Goal: Task Accomplishment & Management: Use online tool/utility

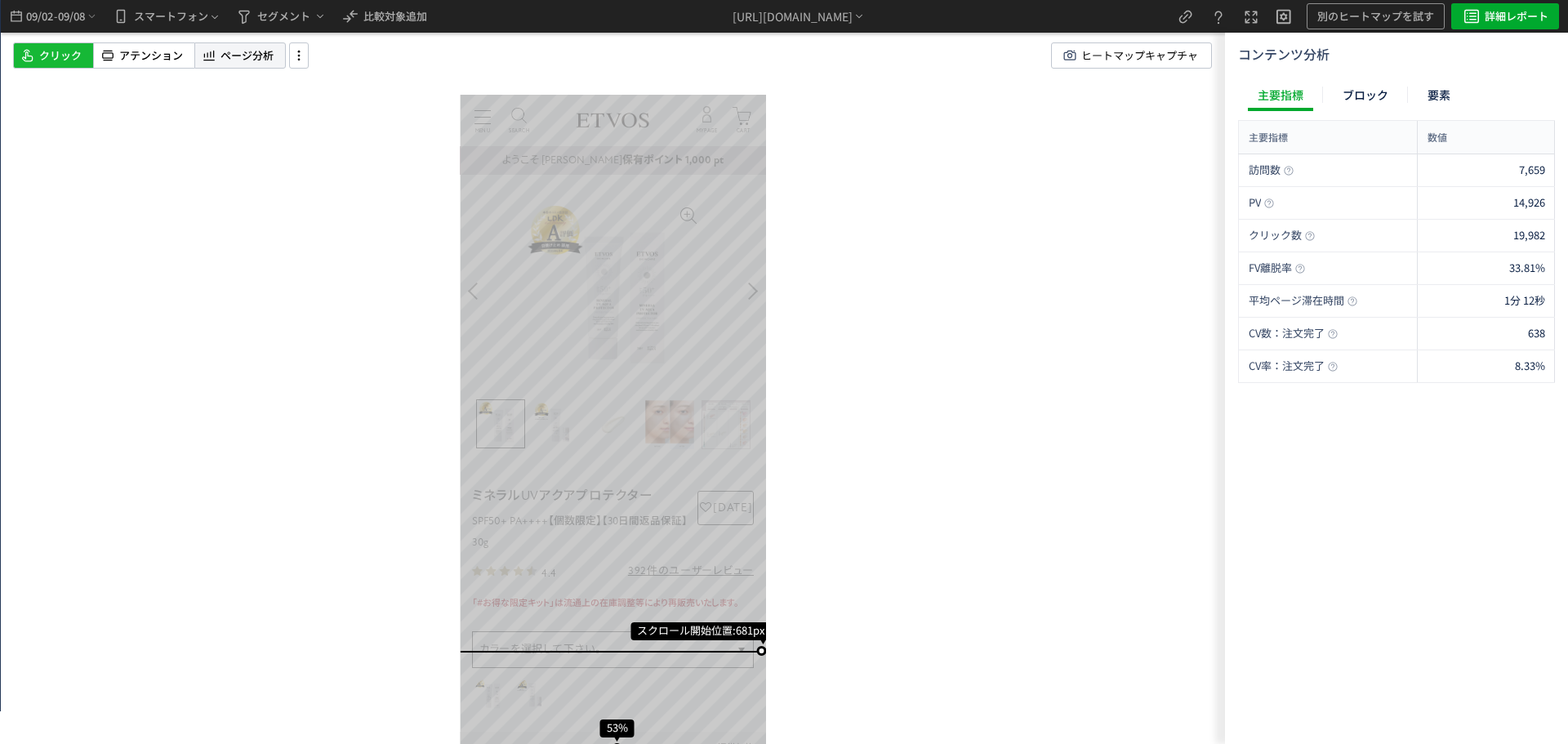
click at [254, 60] on span "ページ分析" at bounding box center [247, 56] width 53 height 15
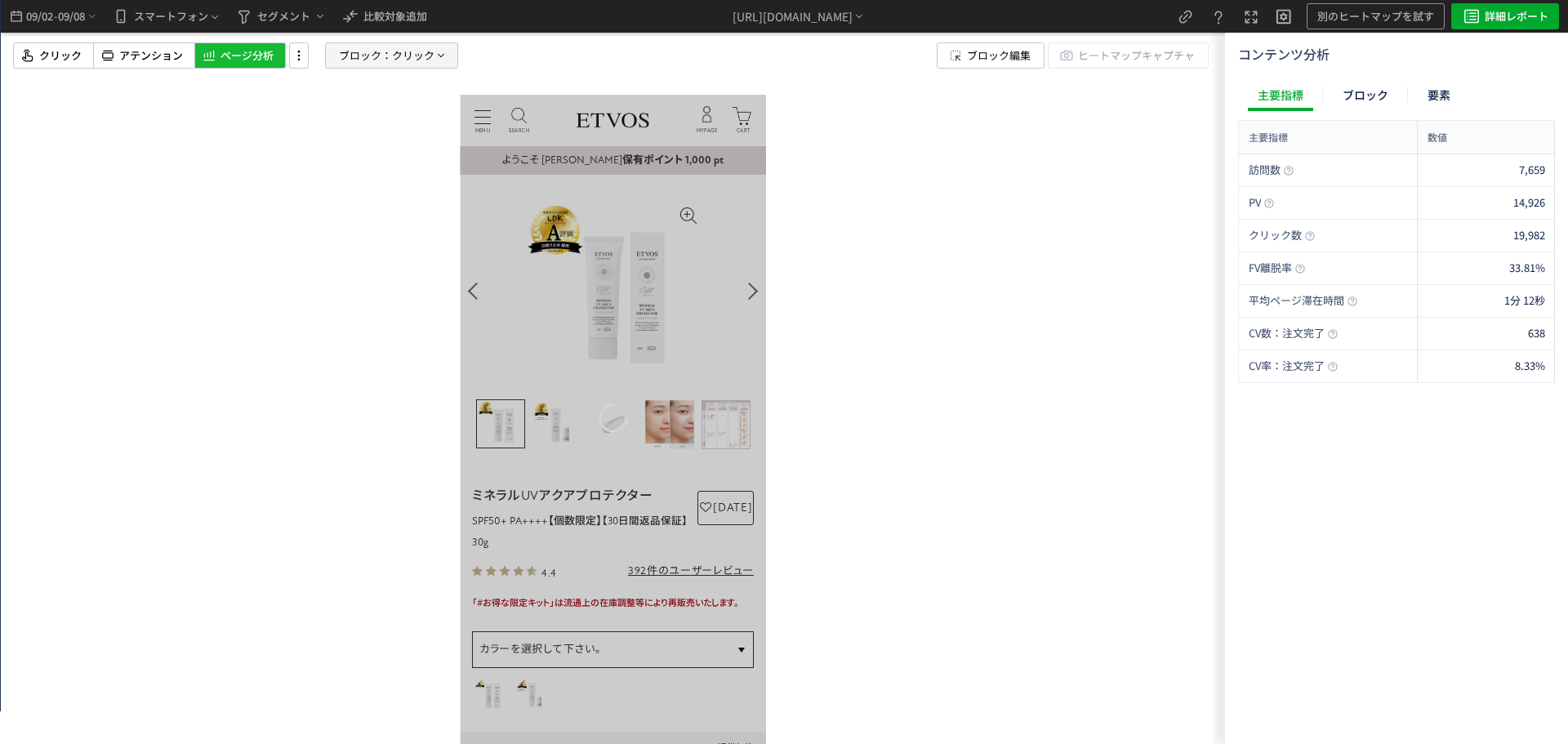
click at [424, 52] on span "クリック" at bounding box center [413, 55] width 43 height 25
click at [338, 140] on span "要素" at bounding box center [333, 140] width 25 height 15
click at [351, 206] on span "クリック" at bounding box center [345, 197] width 43 height 20
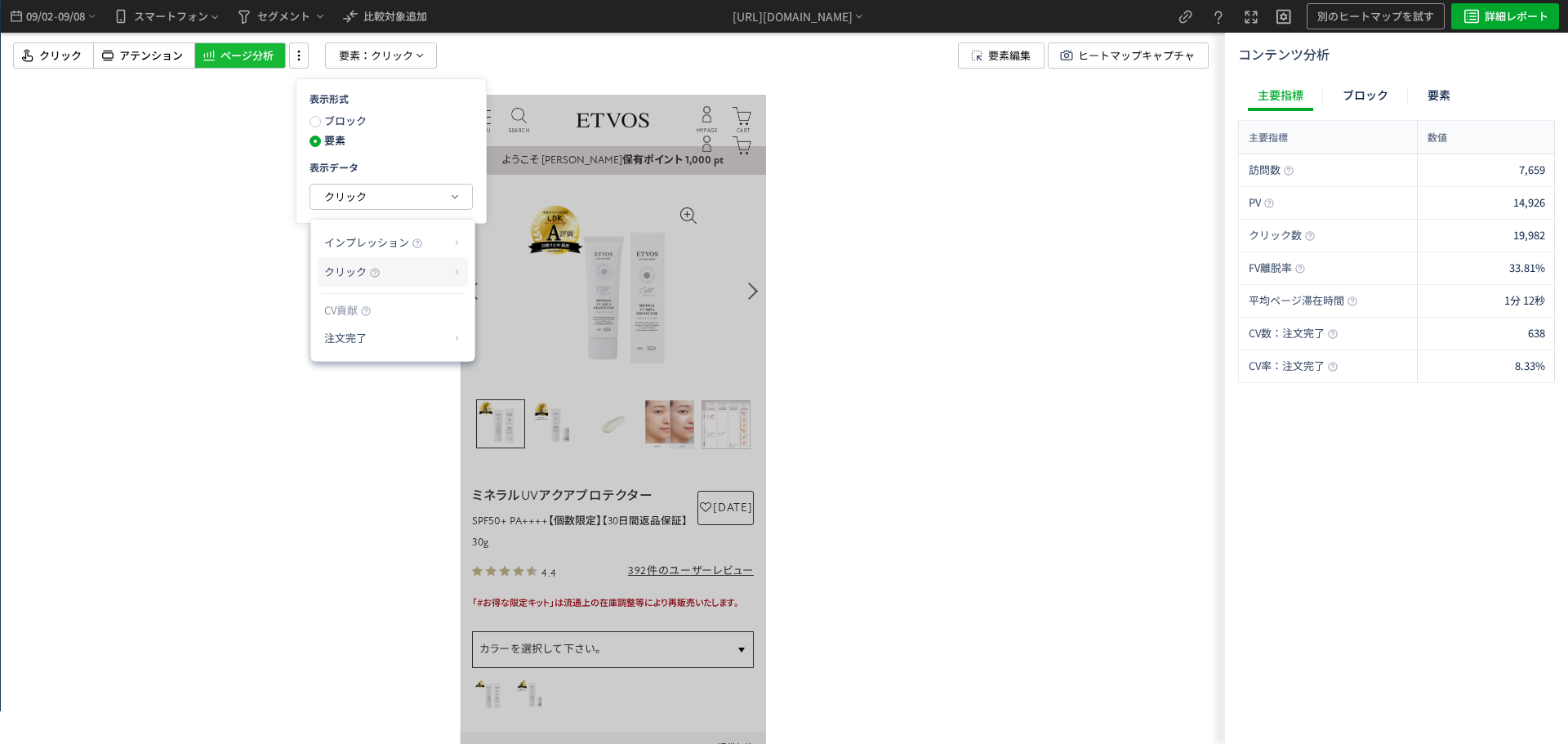
click at [374, 272] on icon at bounding box center [375, 273] width 10 height 10
click at [505, 305] on li "クリック率" at bounding box center [522, 311] width 88 height 30
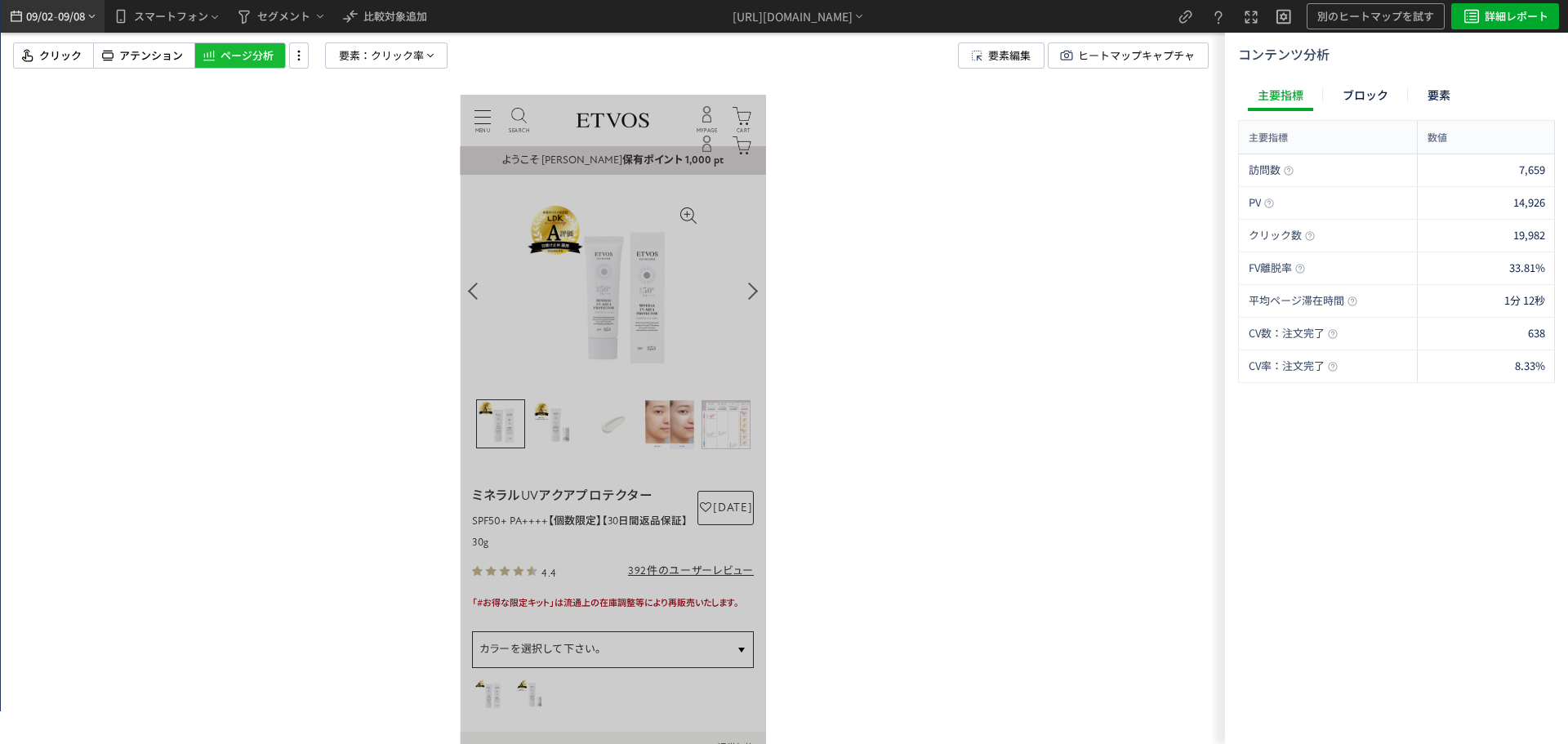
click at [76, 19] on span "09/08" at bounding box center [71, 16] width 28 height 32
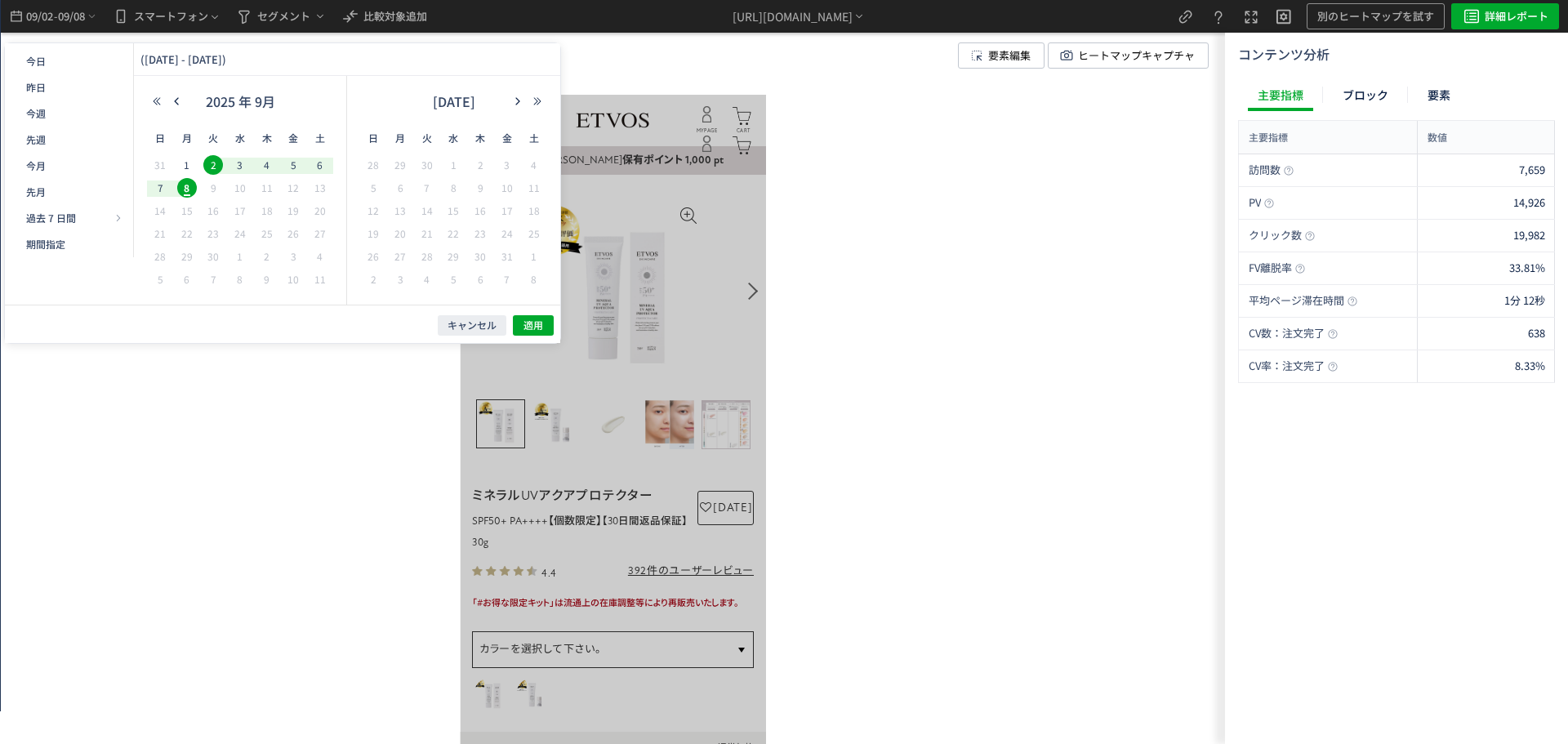
drag, startPoint x: 898, startPoint y: 179, endPoint x: 986, endPoint y: 20, distance: 181.7
click at [902, 172] on div at bounding box center [613, 372] width 1224 height 744
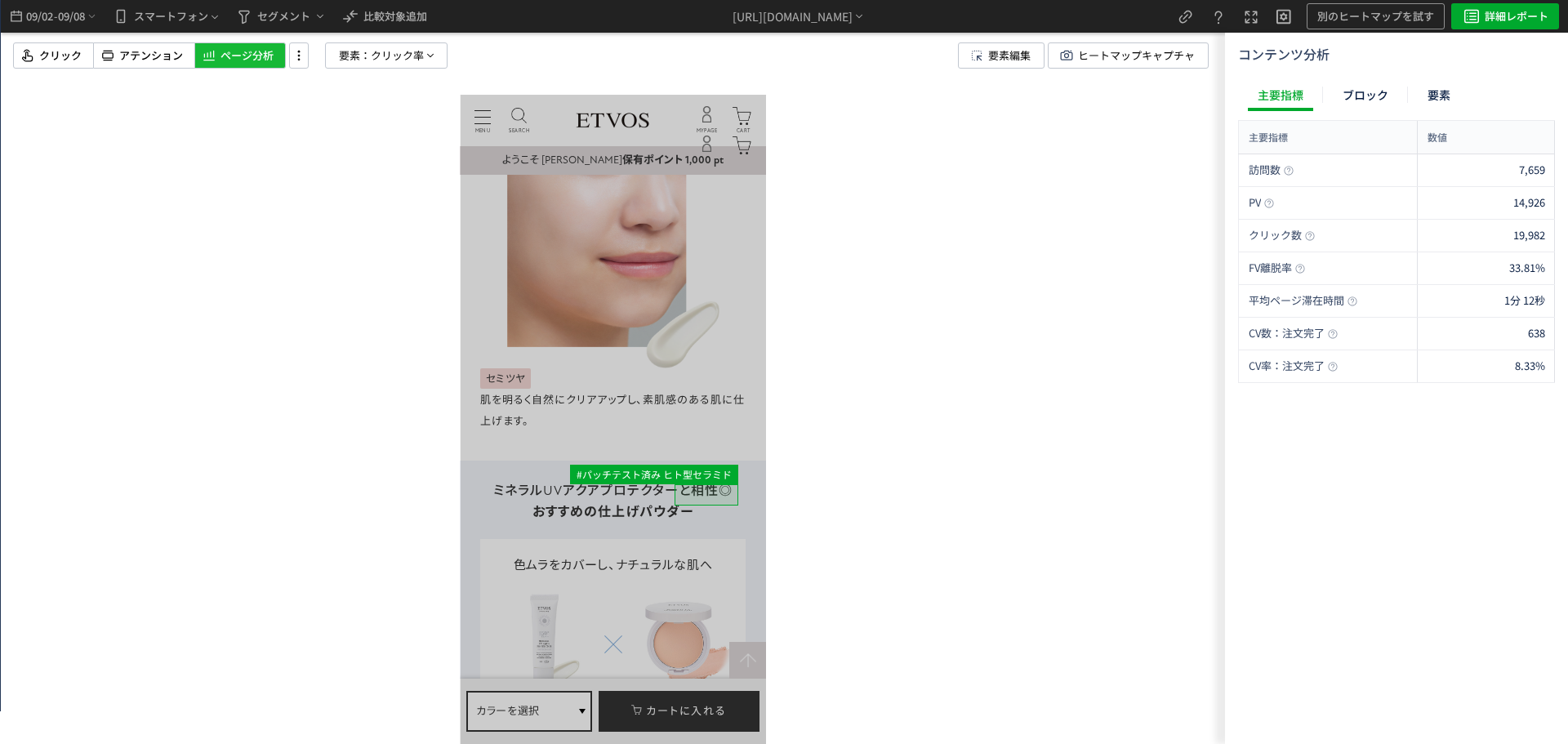
scroll to position [8660, 0]
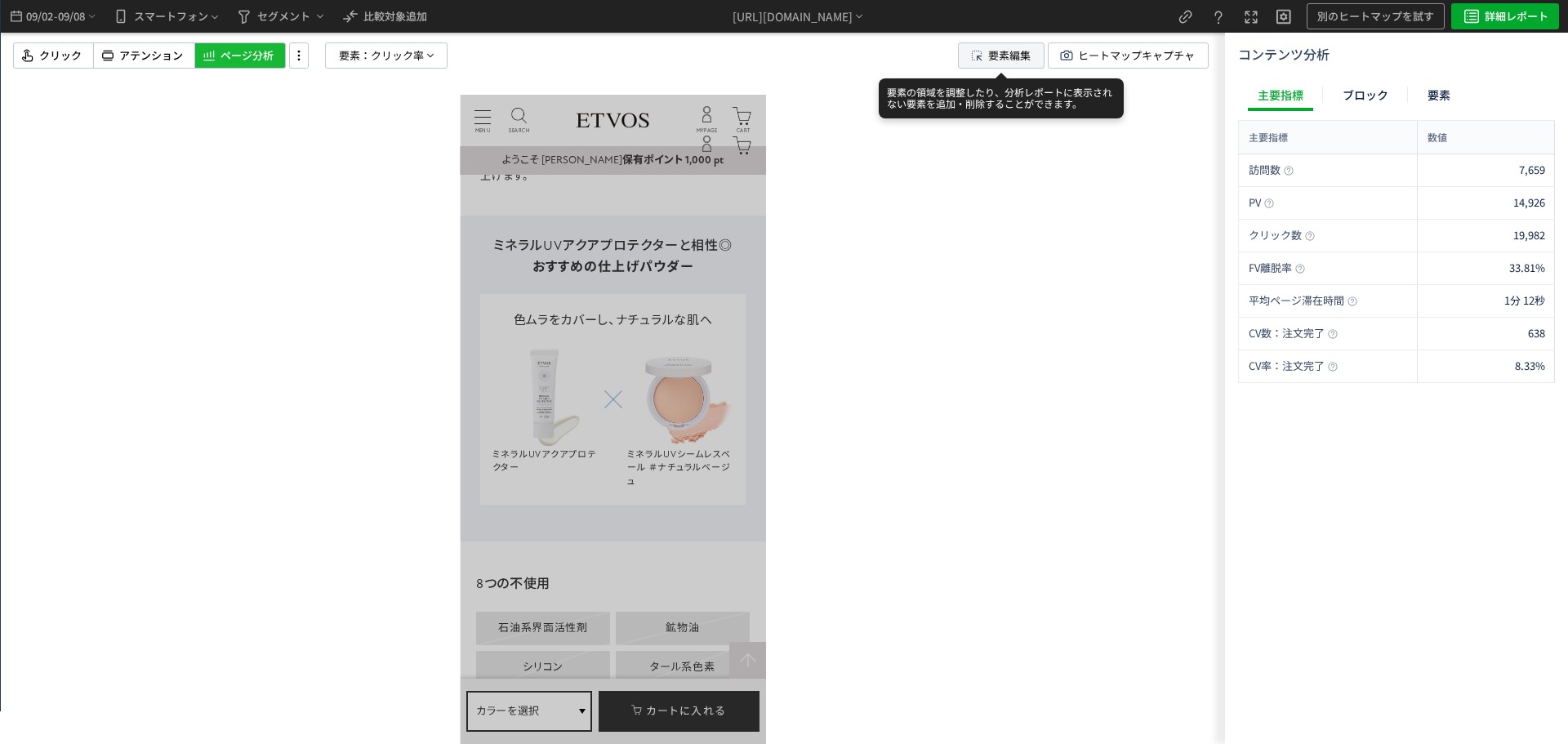
click at [1019, 59] on span "要素編集" at bounding box center [1009, 55] width 43 height 25
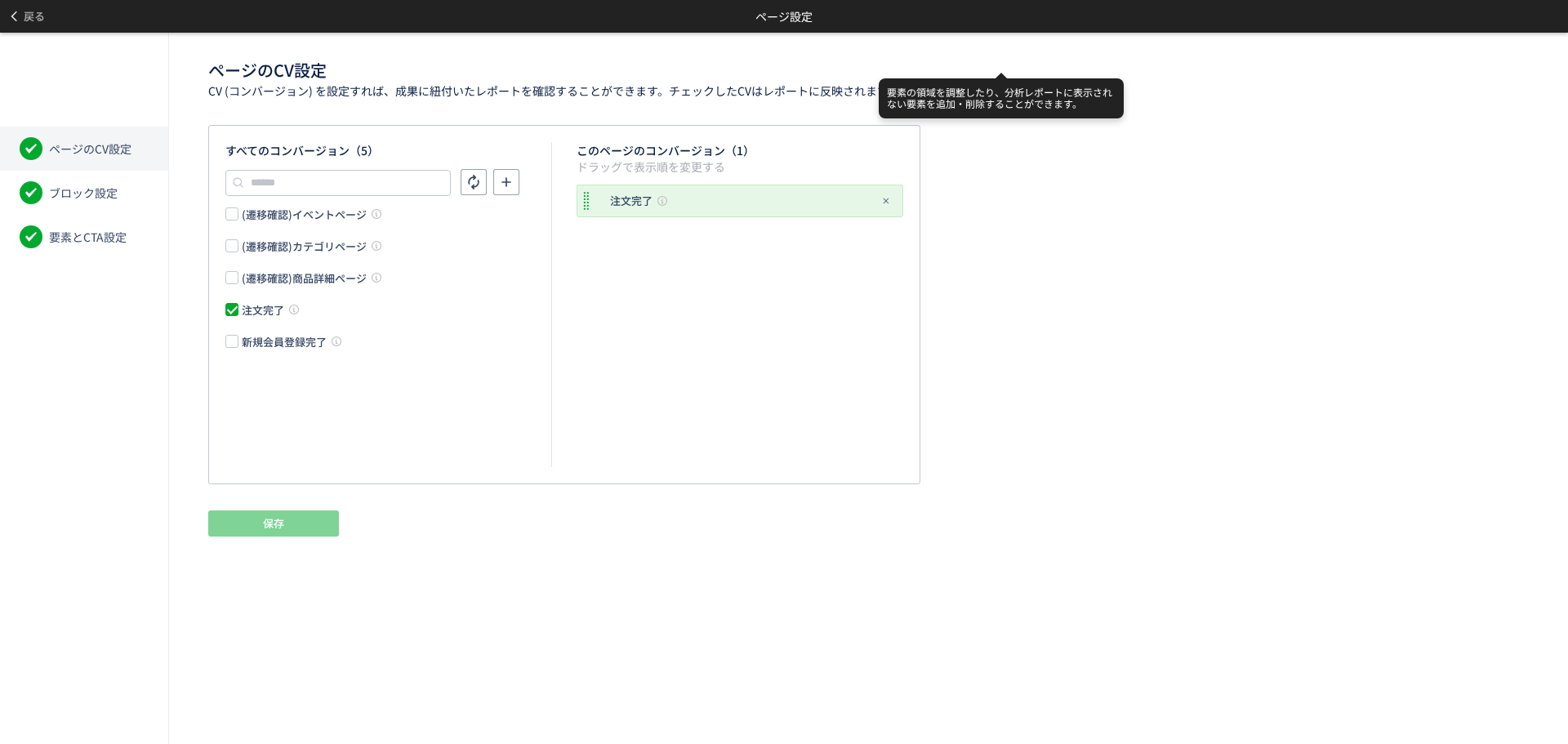
scroll to position [0, 0]
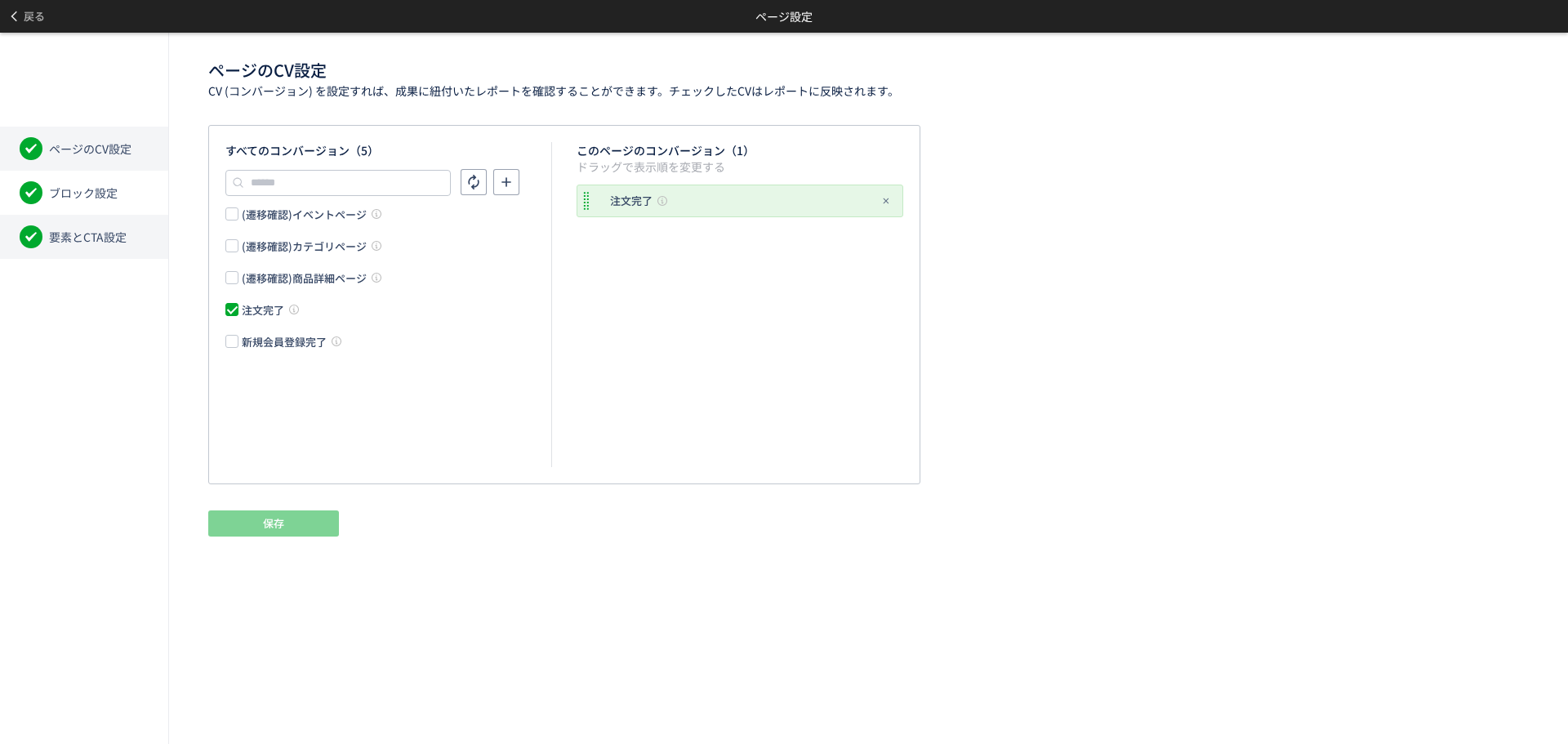
click at [137, 242] on li "要素とCTA設定" at bounding box center [84, 237] width 168 height 44
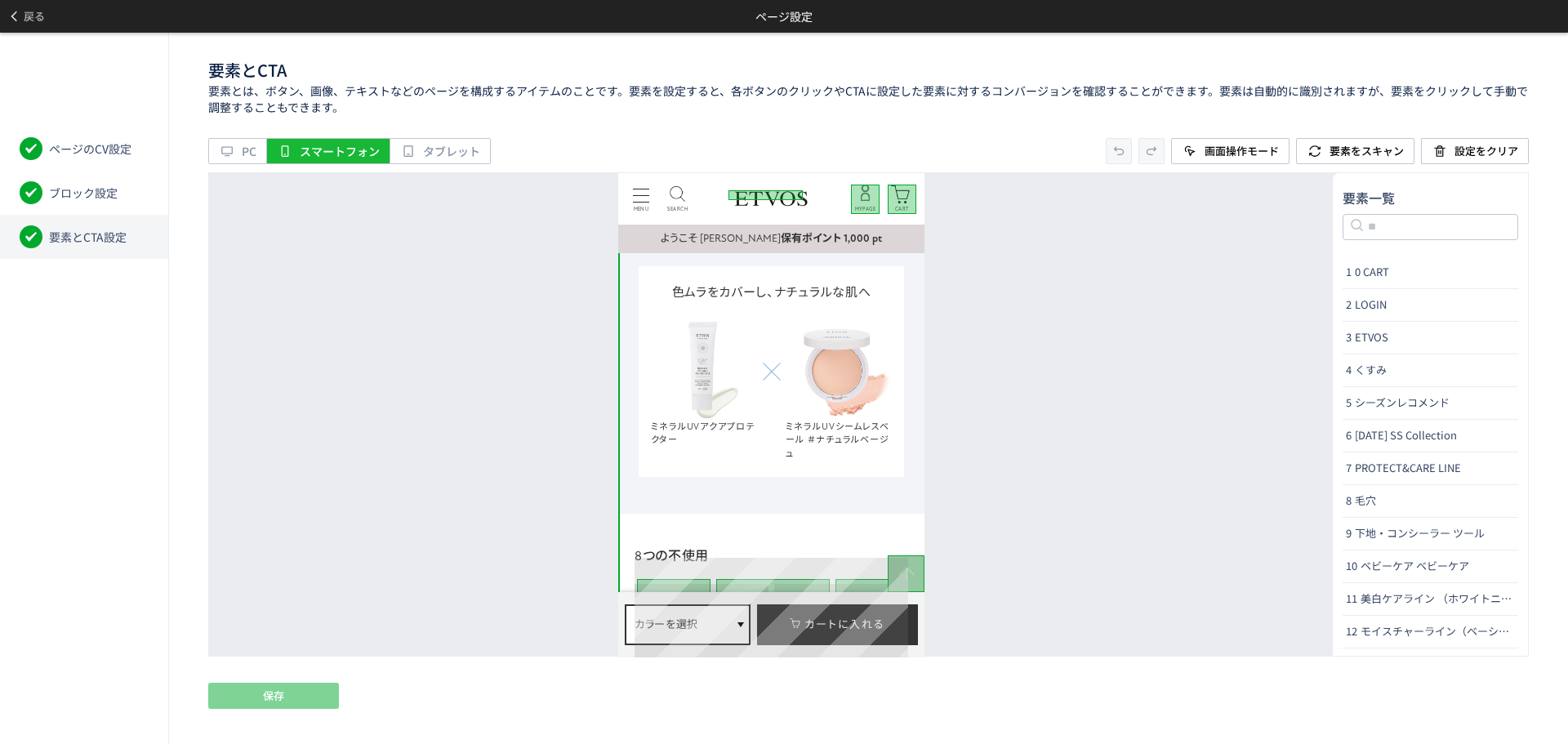
scroll to position [8660, 0]
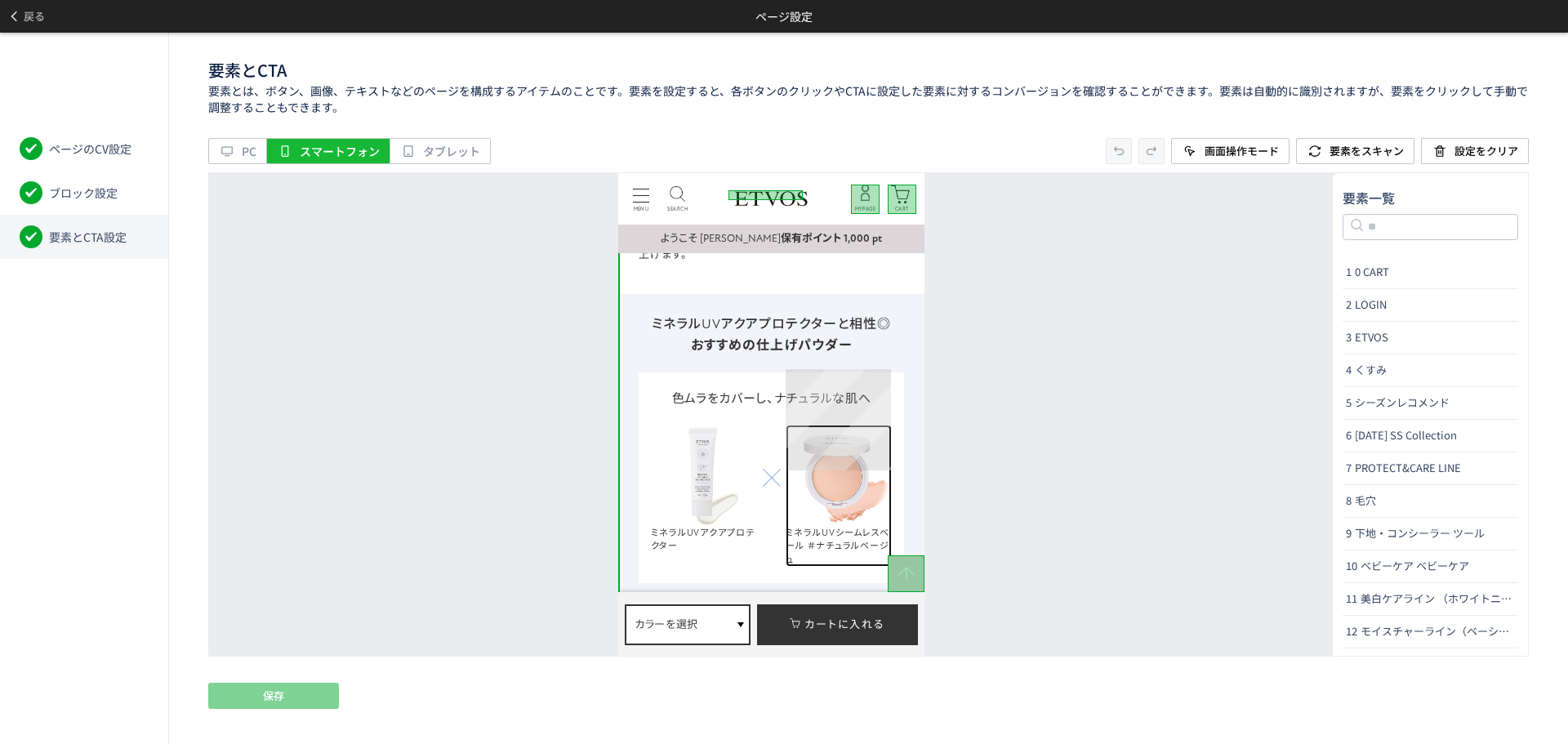
click at [851, 424] on img at bounding box center [837, 475] width 106 height 102
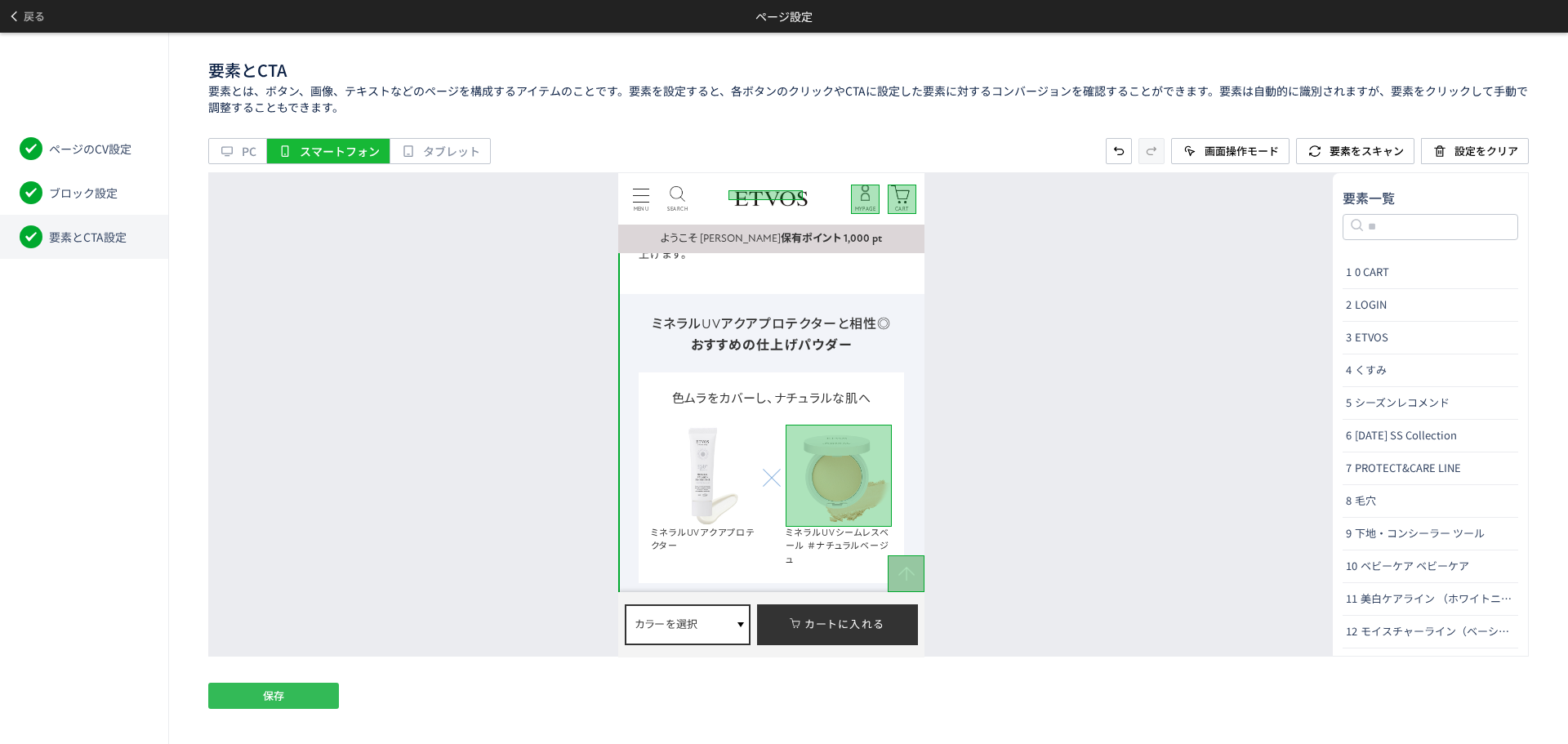
click at [324, 691] on button "保存" at bounding box center [274, 695] width 131 height 26
click at [39, 23] on span "戻る" at bounding box center [34, 16] width 21 height 26
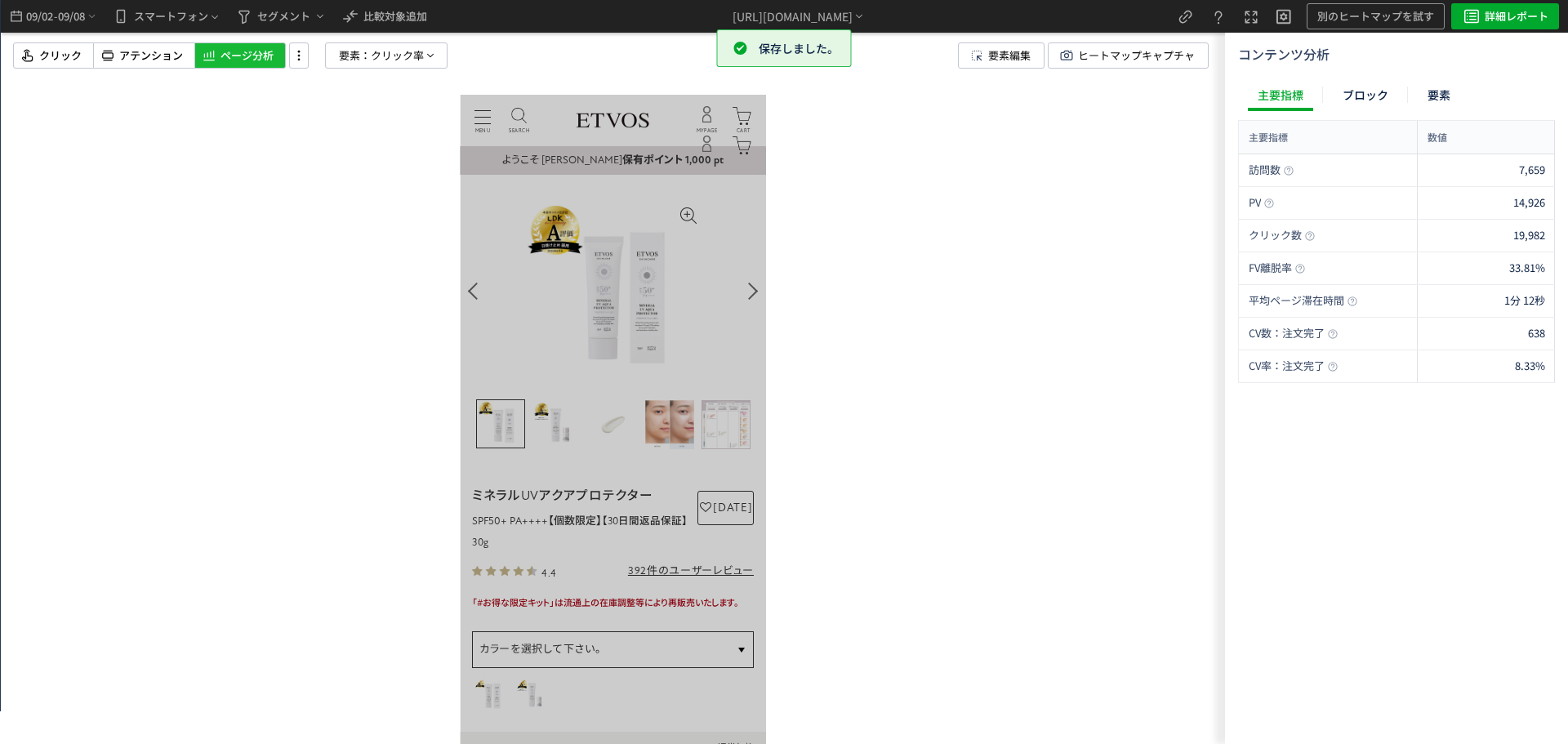
drag, startPoint x: 281, startPoint y: 83, endPoint x: 1047, endPoint y: 180, distance: 772.1
click at [1047, 180] on div at bounding box center [613, 372] width 1224 height 744
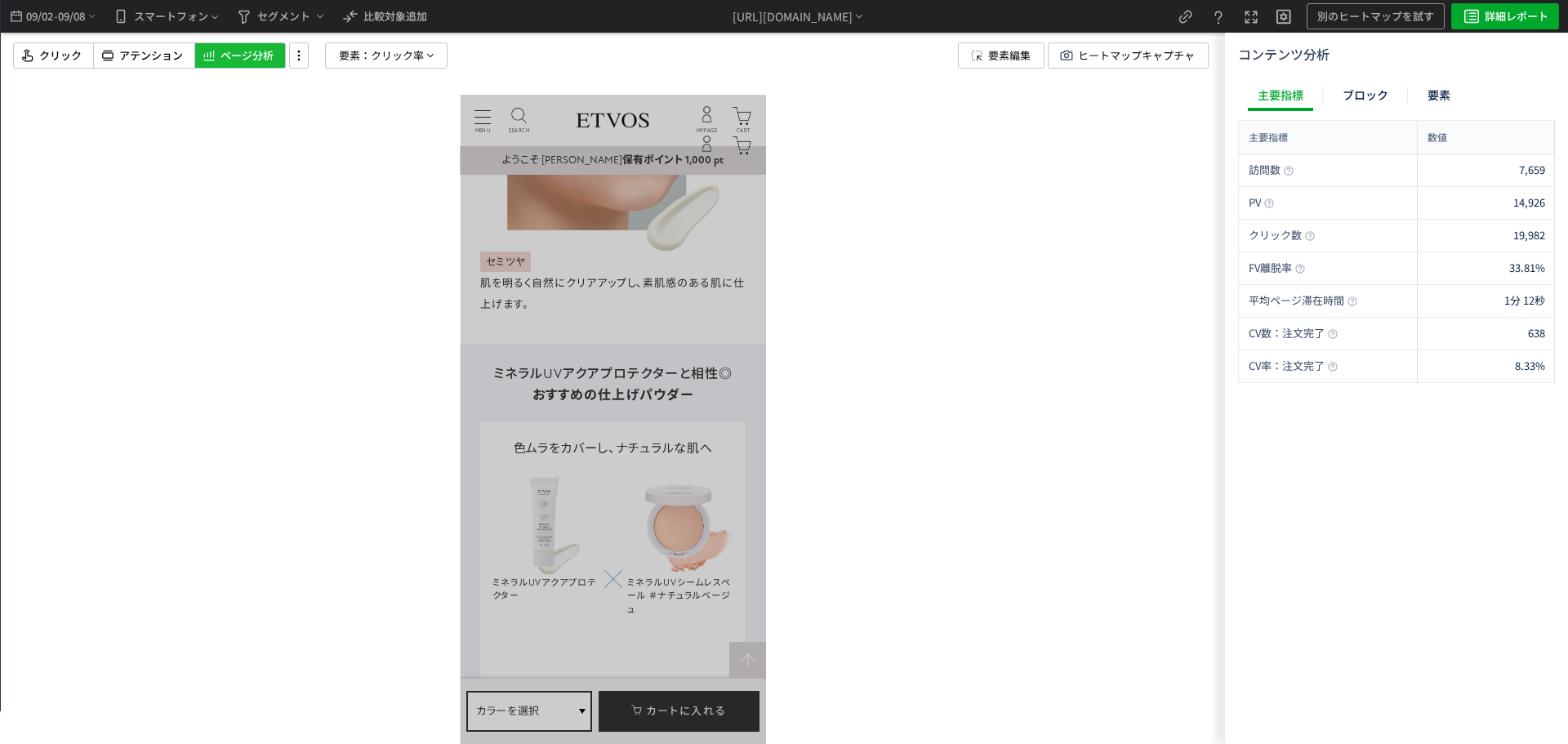
scroll to position [8742, 0]
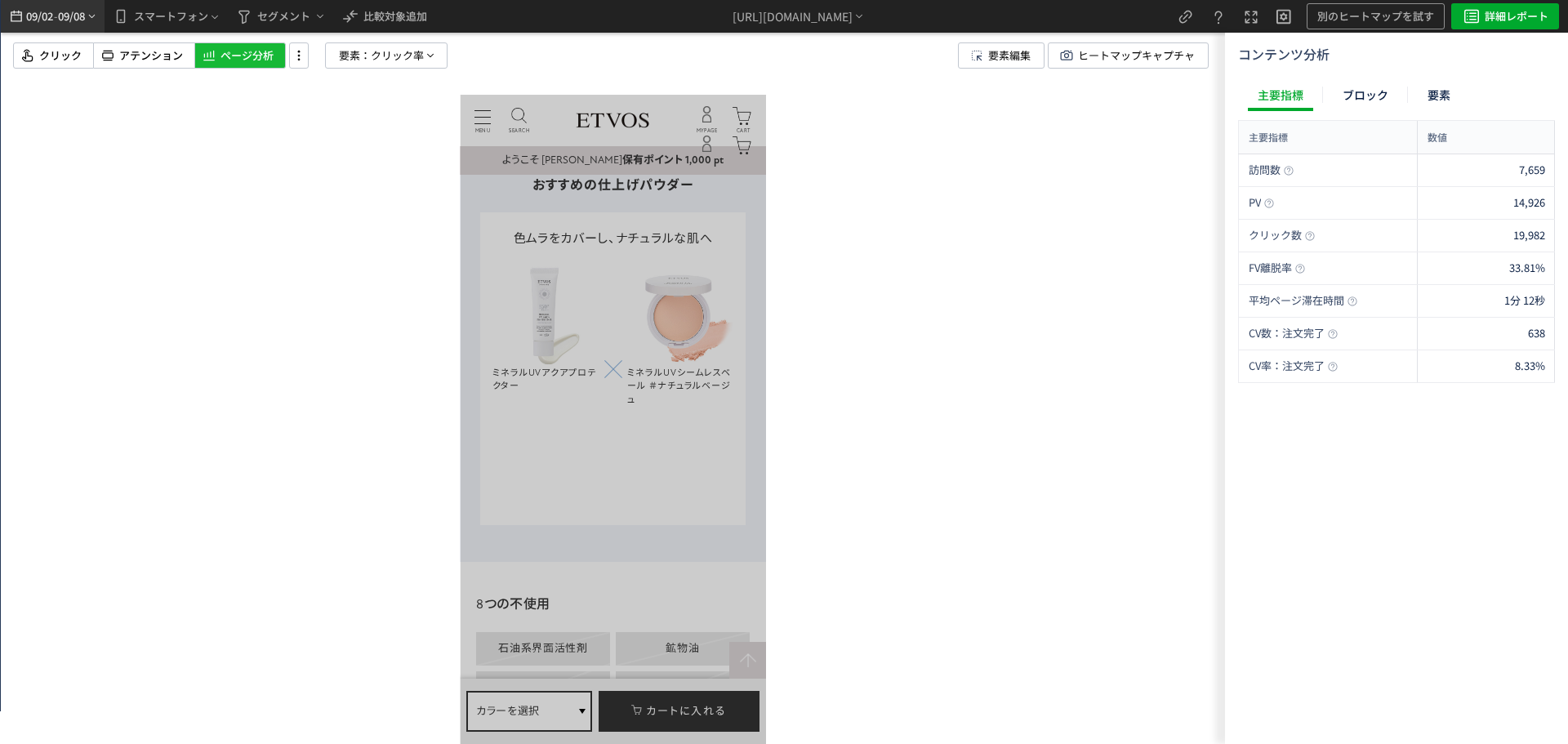
click at [68, 17] on span "09/08" at bounding box center [71, 16] width 28 height 32
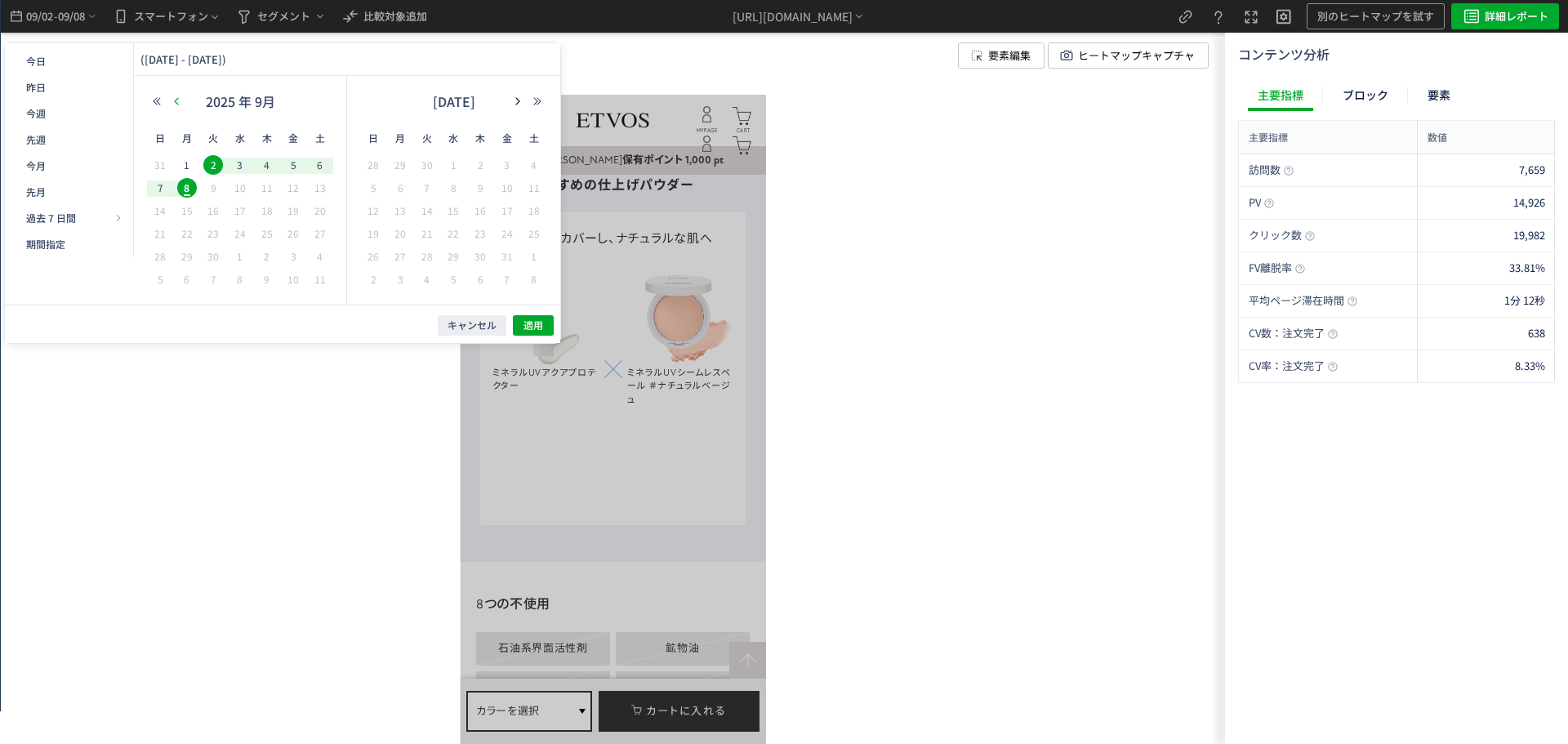
click at [173, 96] on icon "button" at bounding box center [177, 101] width 10 height 10
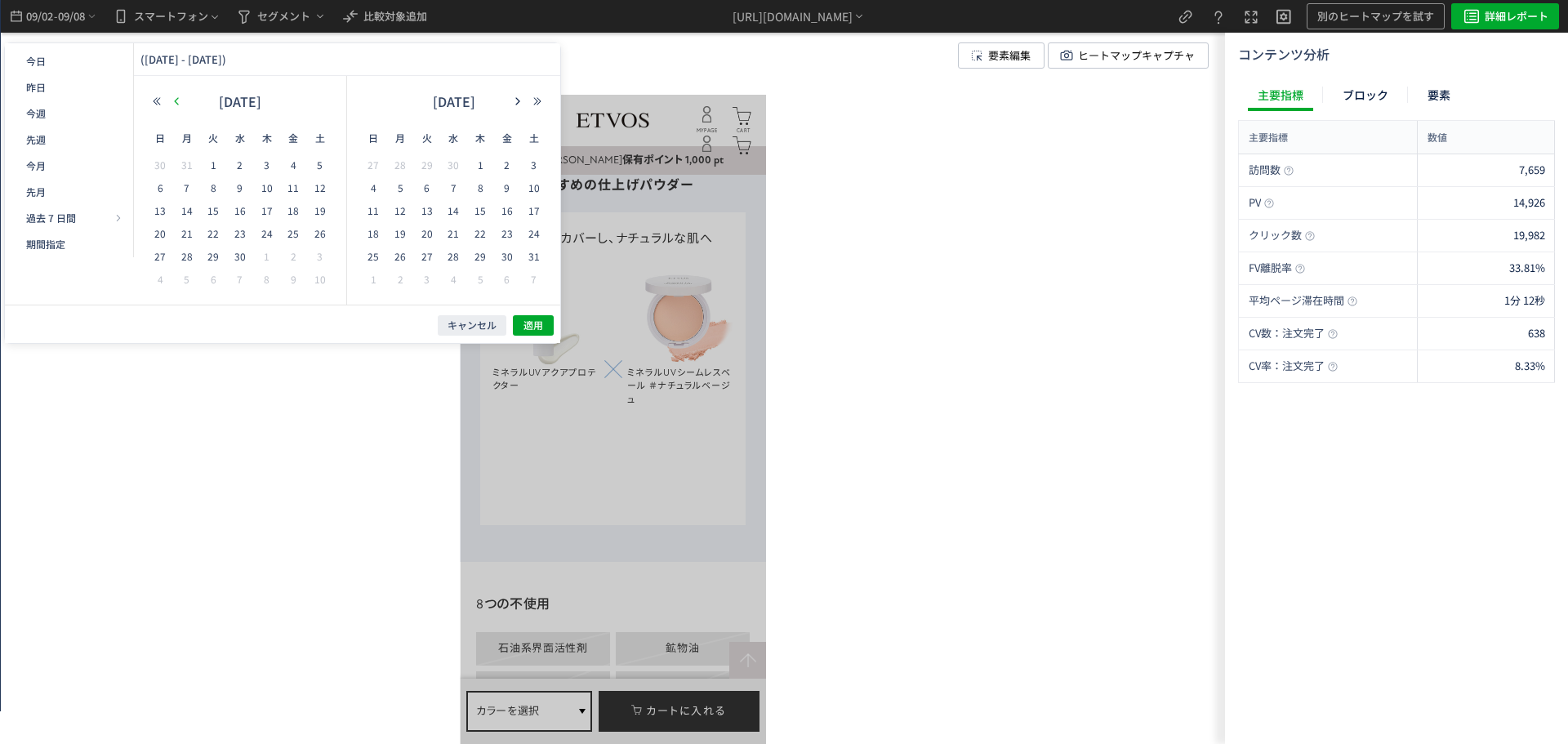
click at [173, 96] on icon "button" at bounding box center [177, 101] width 10 height 10
click at [173, 97] on icon "button" at bounding box center [177, 101] width 10 height 10
click at [289, 254] on span "28" at bounding box center [293, 256] width 20 height 20
click at [482, 186] on span "6" at bounding box center [480, 187] width 20 height 20
drag, startPoint x: 529, startPoint y: 327, endPoint x: 67, endPoint y: 233, distance: 471.5
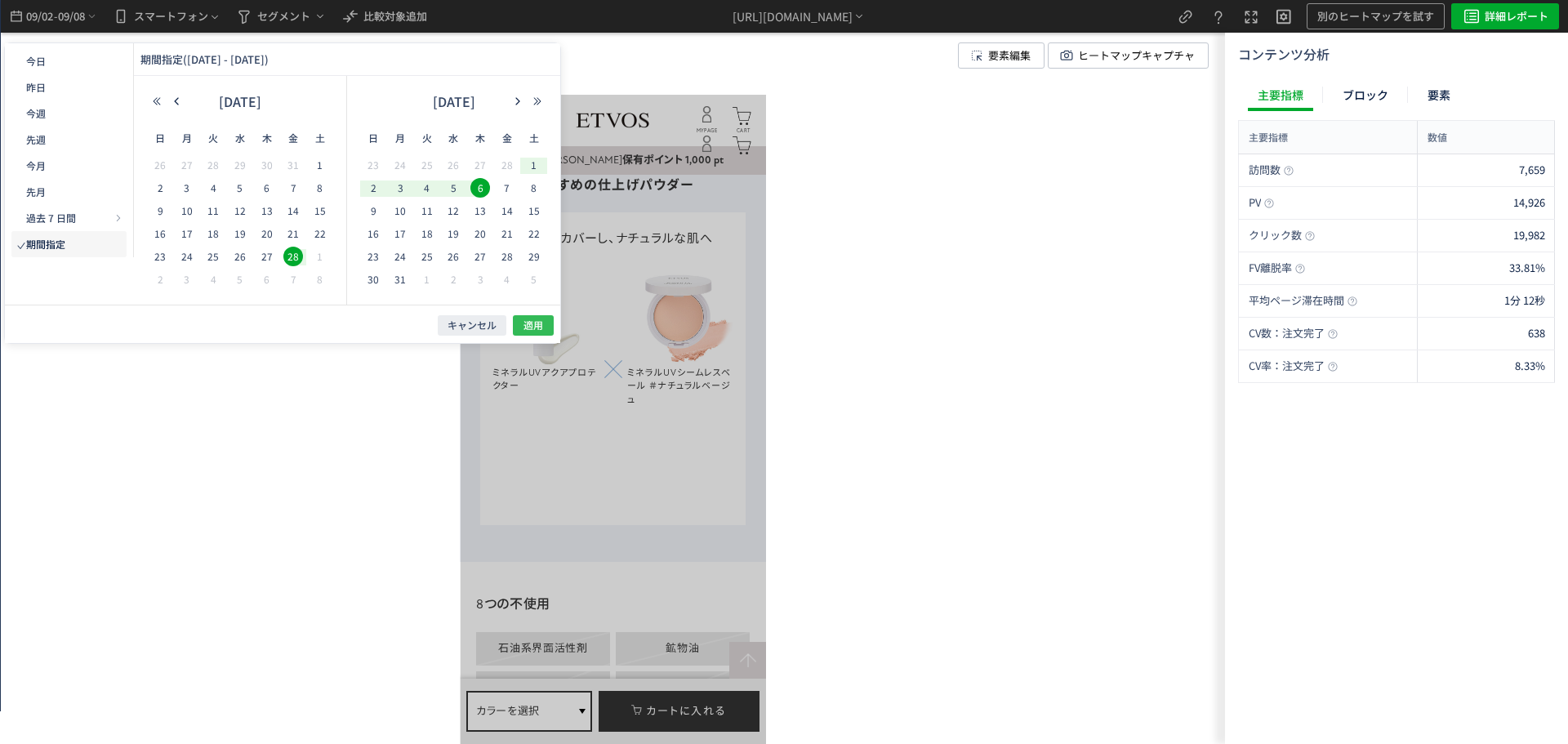
click at [529, 327] on span "適用" at bounding box center [533, 325] width 20 height 14
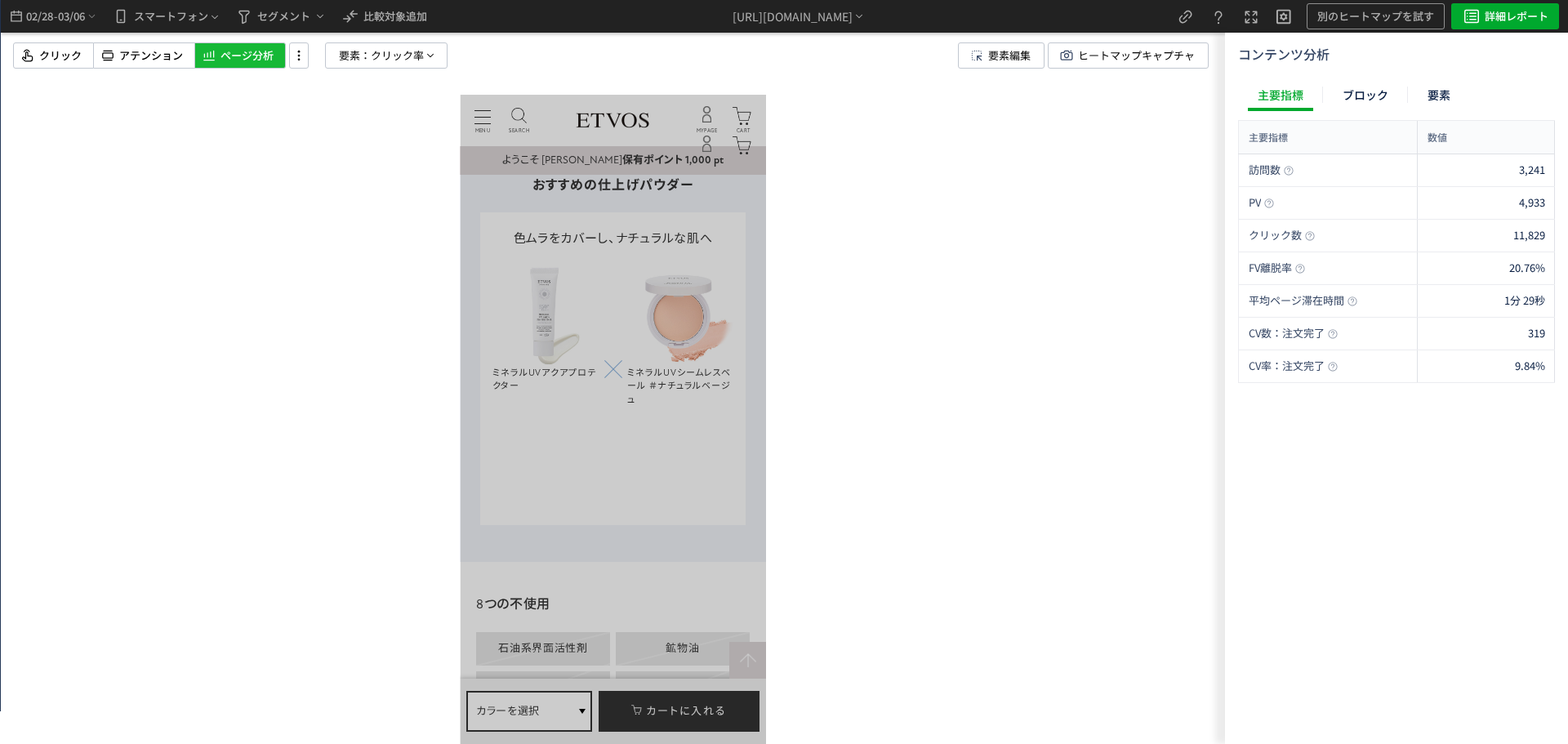
click at [268, 170] on div at bounding box center [613, 372] width 1224 height 744
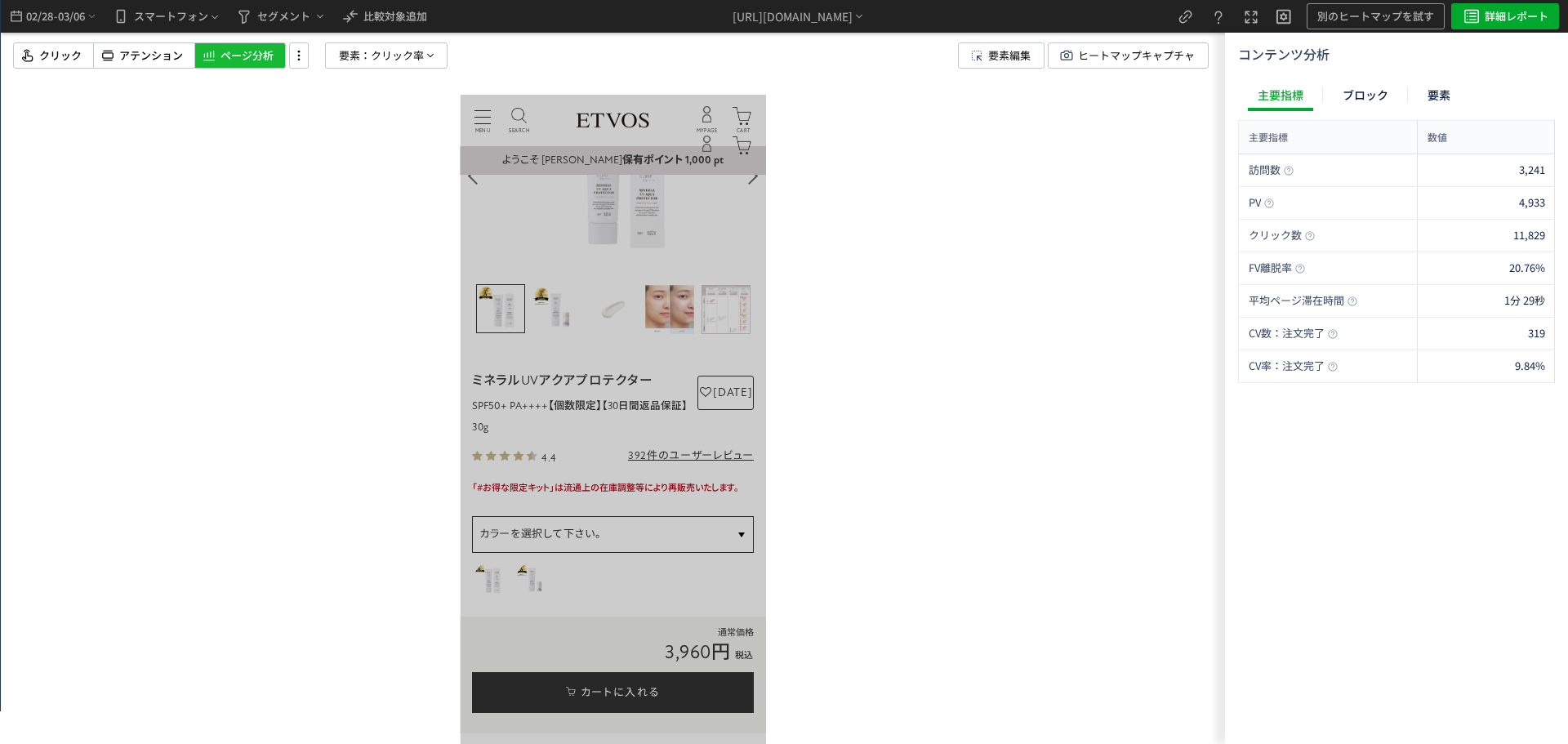
scroll to position [0, 0]
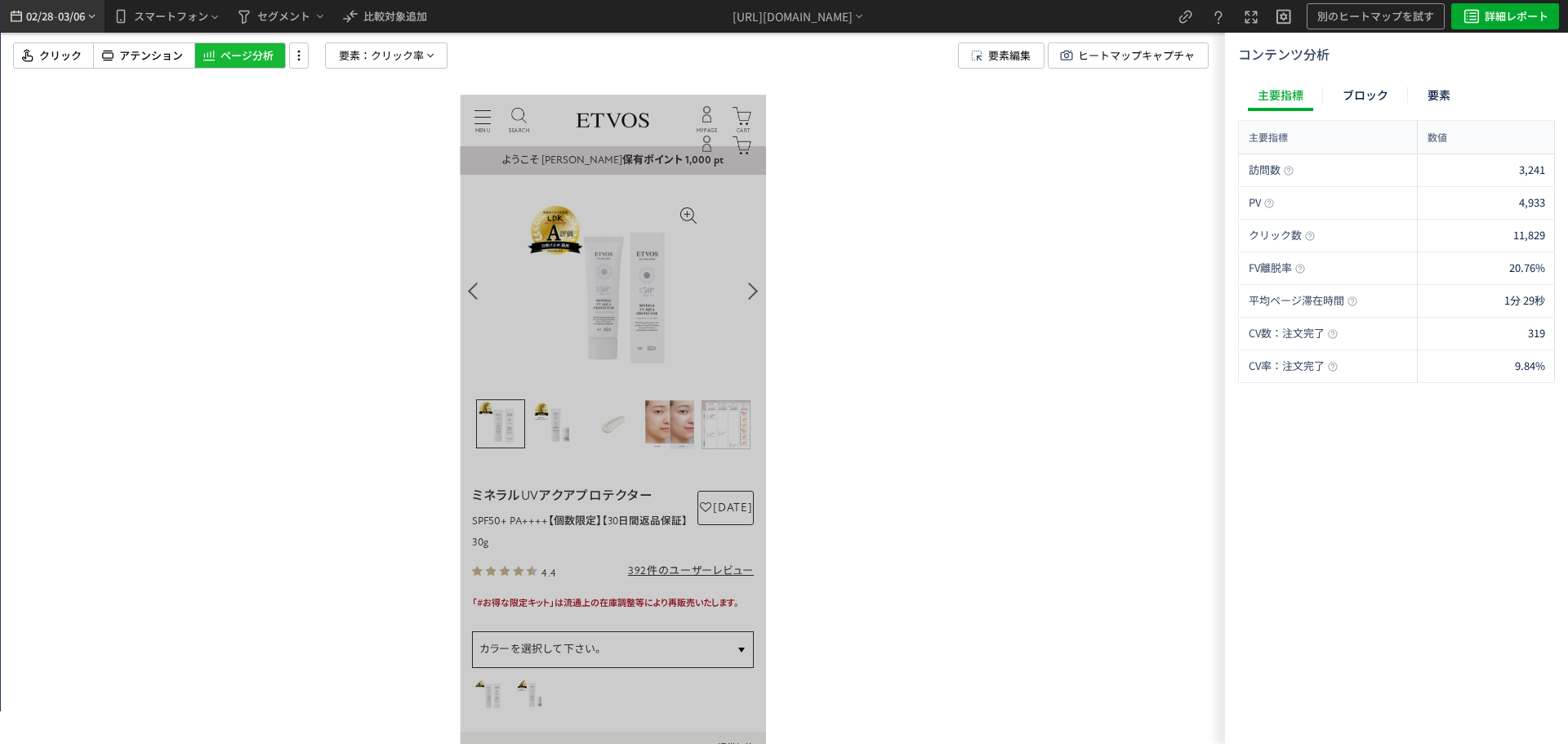
click at [77, 21] on span "03/06" at bounding box center [71, 16] width 28 height 32
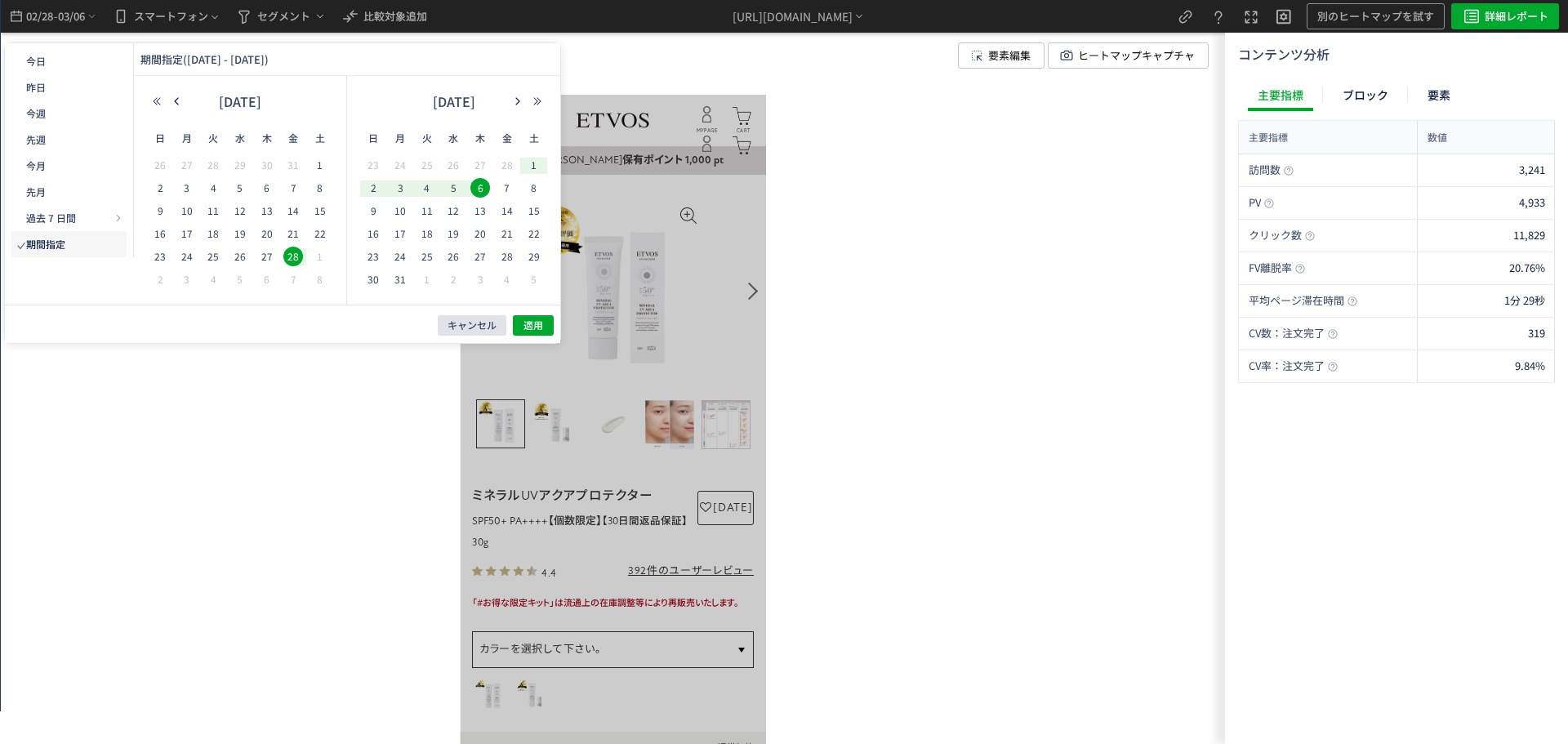
click at [469, 335] on button "キャンセル" at bounding box center [471, 325] width 69 height 20
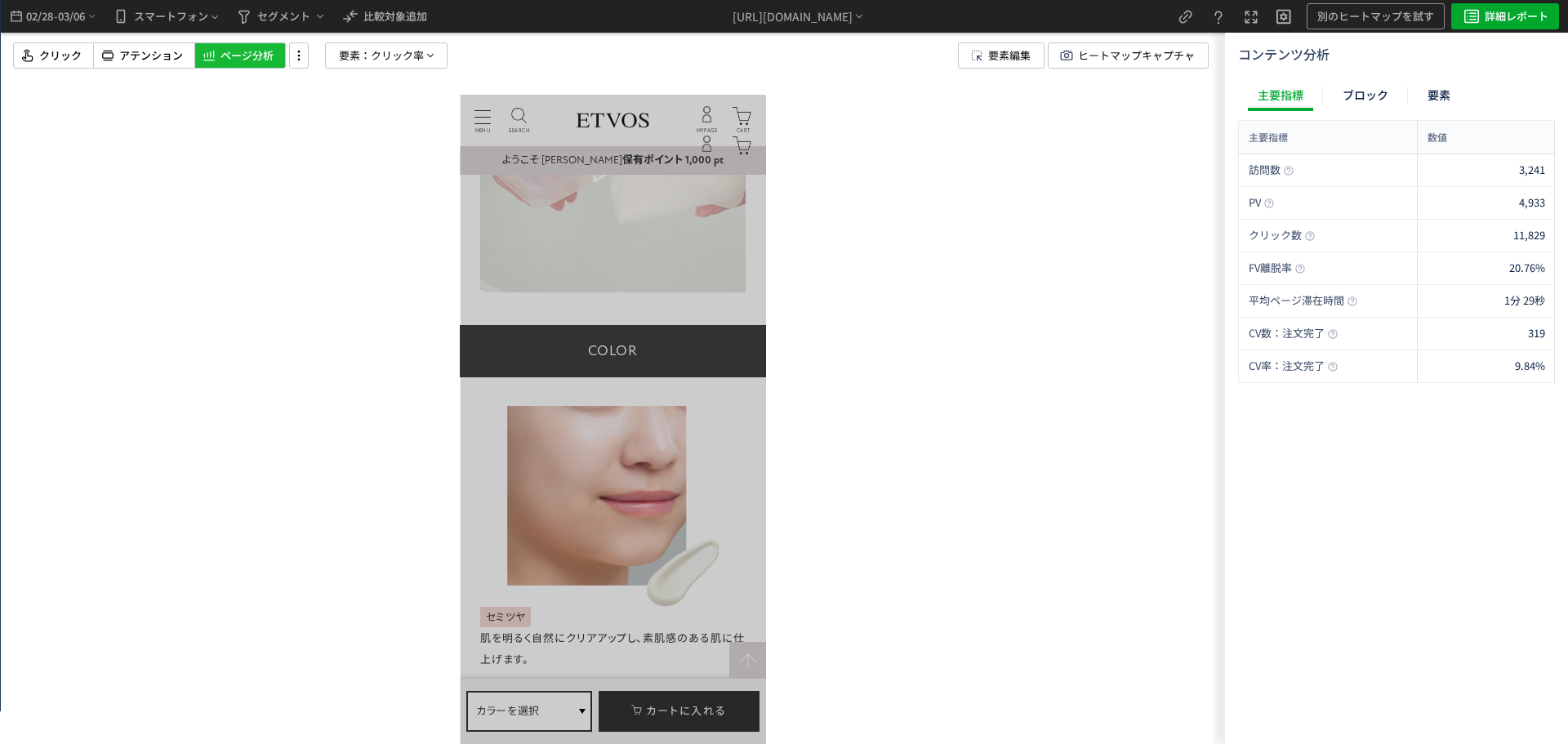
scroll to position [8170, 0]
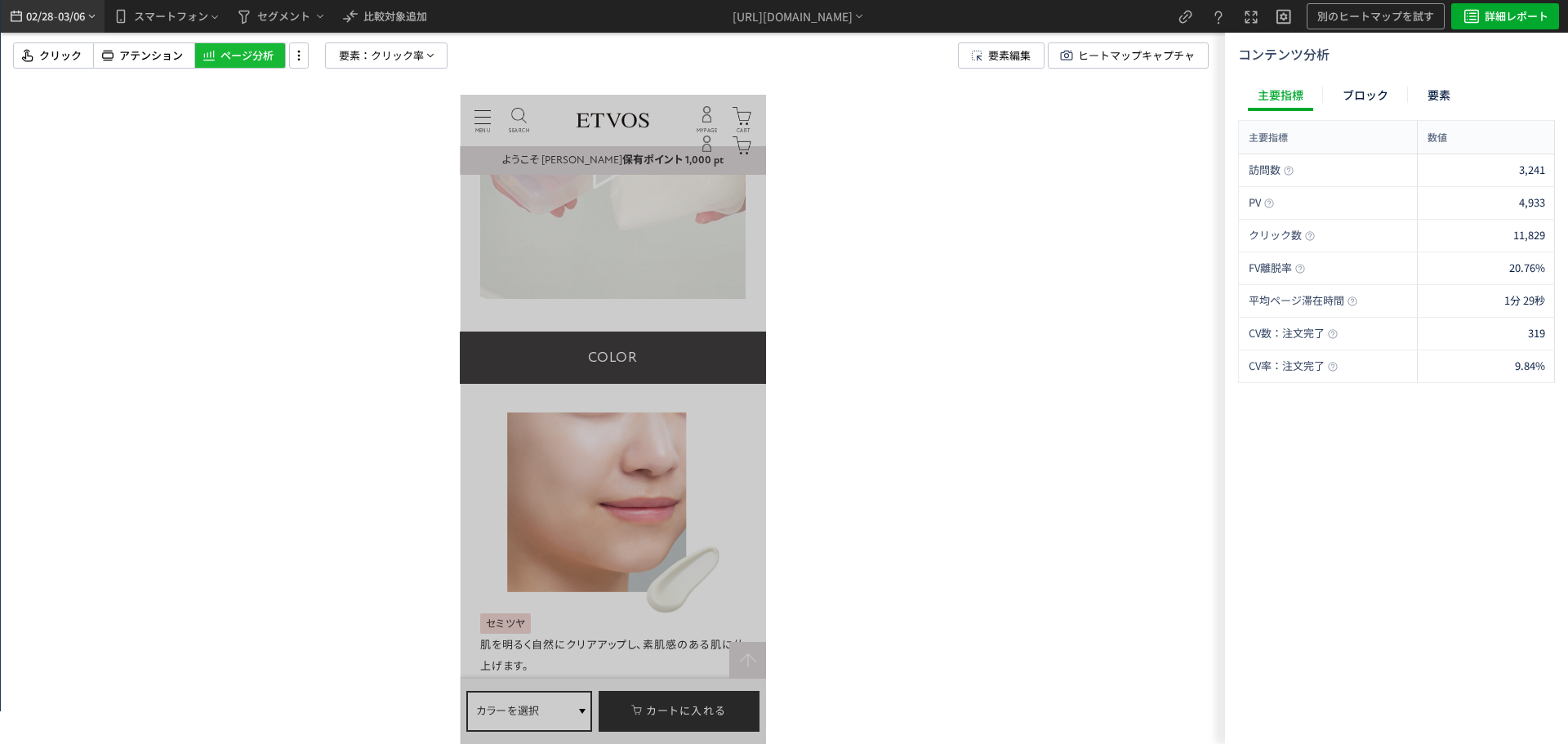
click at [74, 20] on span "03/06" at bounding box center [71, 16] width 28 height 32
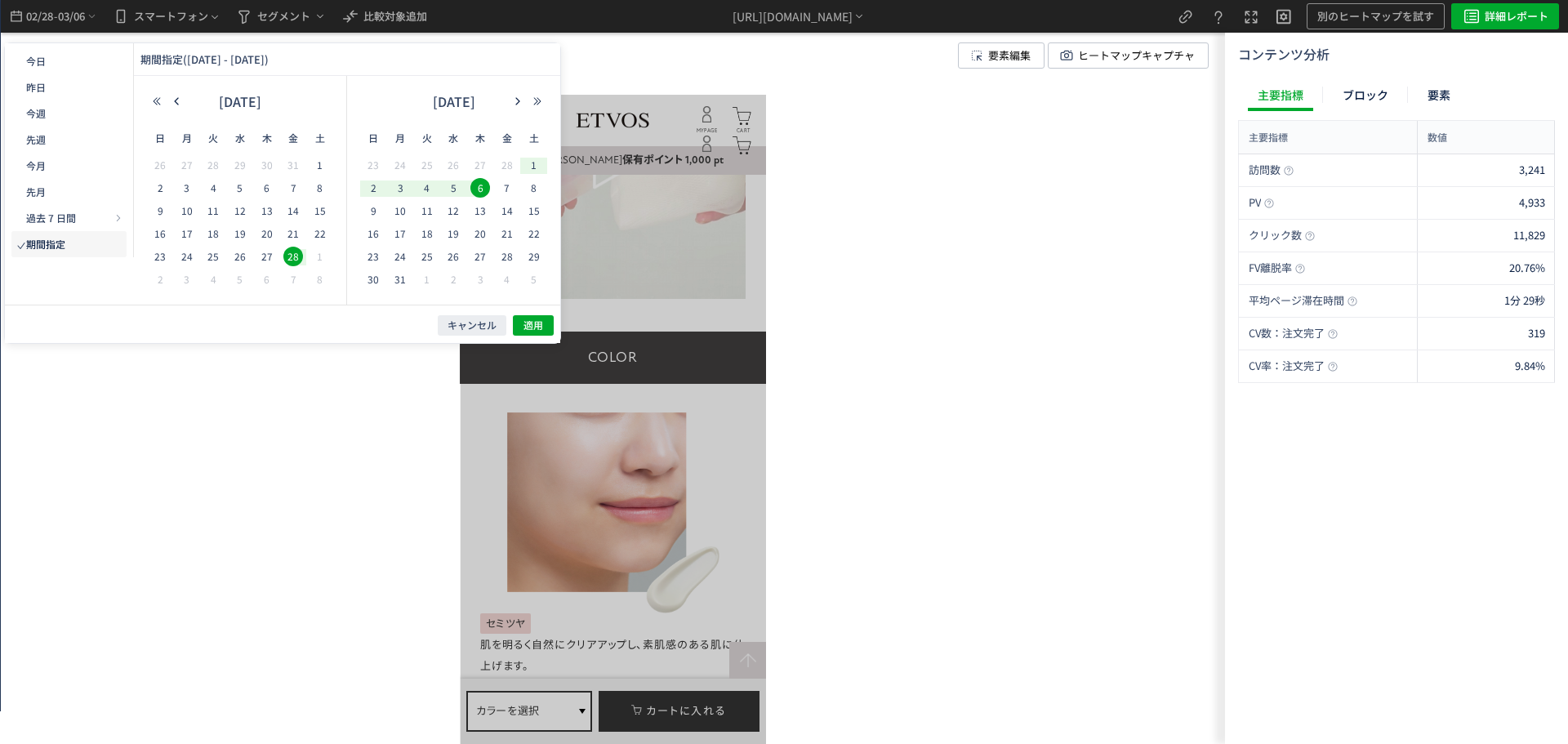
click at [908, 315] on div at bounding box center [613, 372] width 1224 height 744
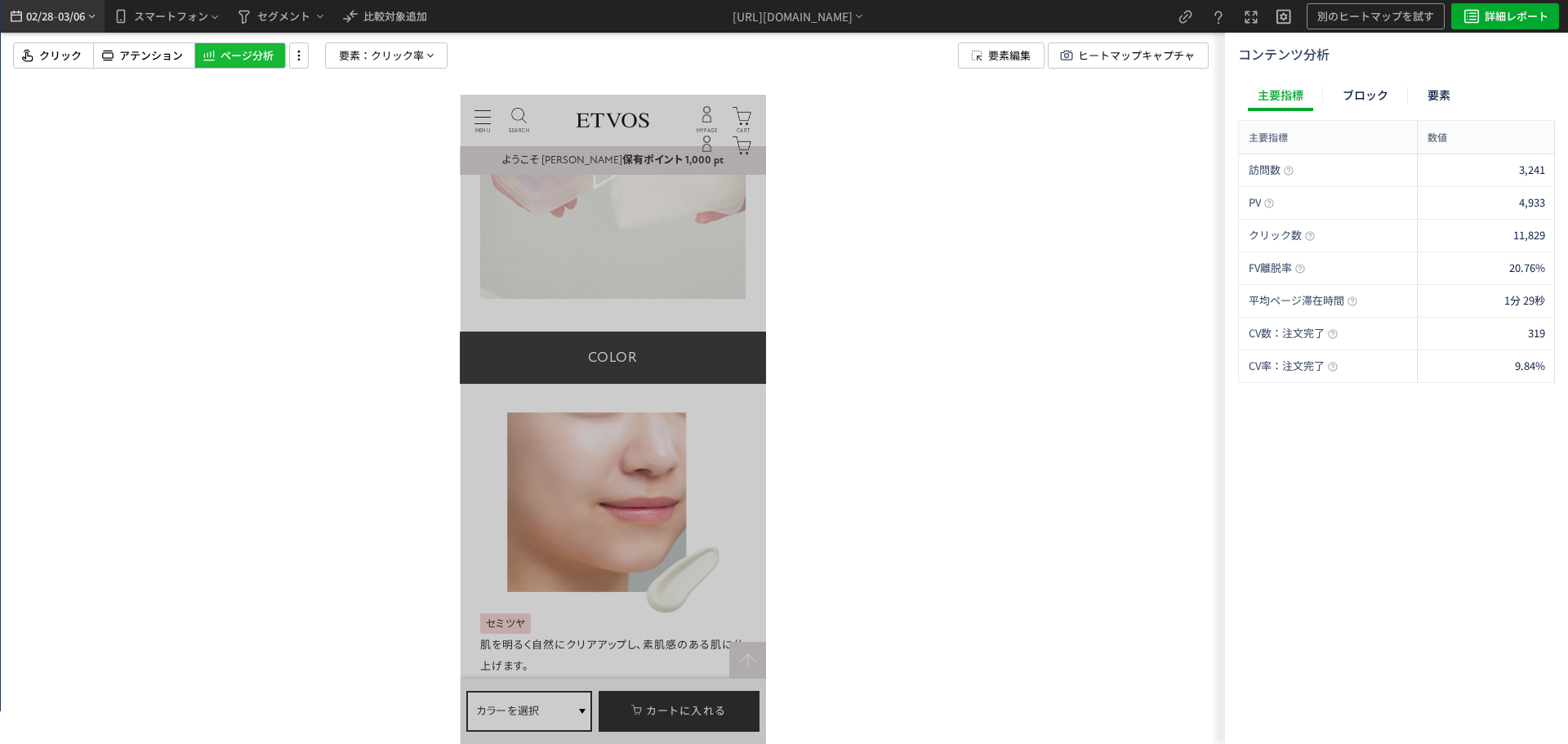
click at [50, 22] on span "02/28" at bounding box center [39, 16] width 28 height 32
